Goal: Information Seeking & Learning: Learn about a topic

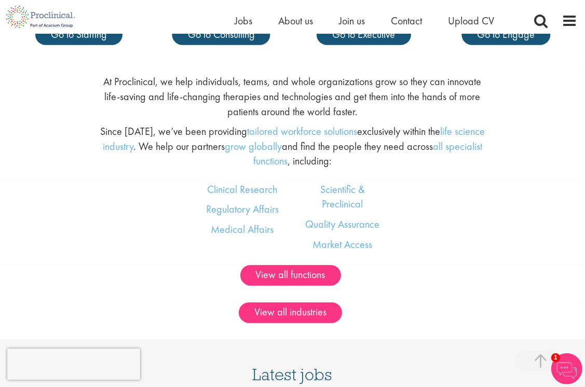
scroll to position [602, 0]
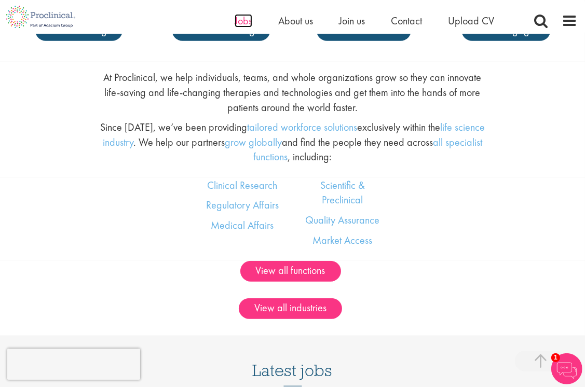
click at [243, 22] on span "Jobs" at bounding box center [244, 20] width 18 height 13
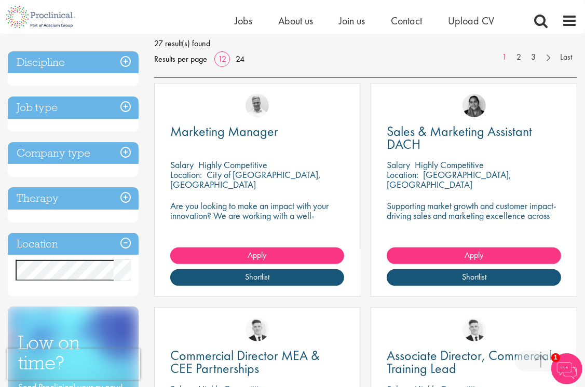
scroll to position [187, 0]
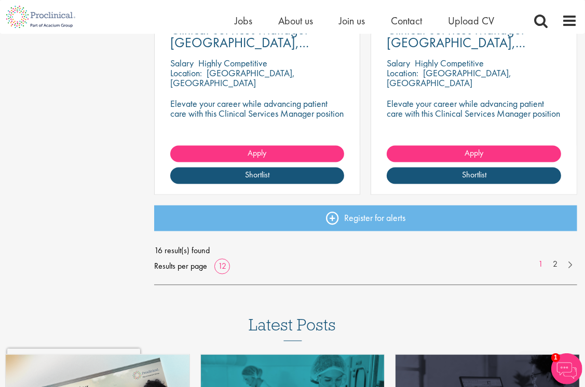
scroll to position [1391, 0]
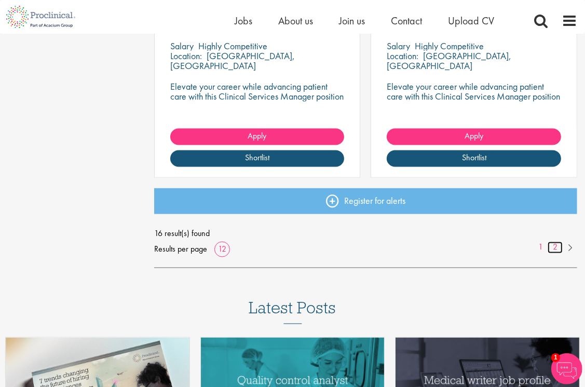
click at [552, 248] on link "2" at bounding box center [555, 248] width 15 height 12
